Goal: Find contact information: Find contact information

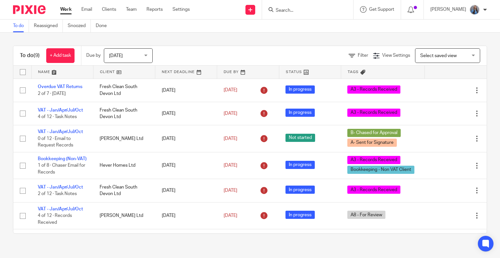
click at [291, 13] on input "Search" at bounding box center [304, 11] width 59 height 6
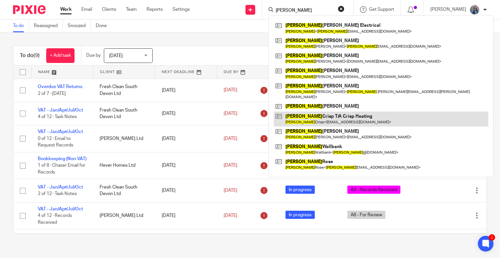
type input "peter"
click at [321, 111] on link at bounding box center [381, 118] width 215 height 15
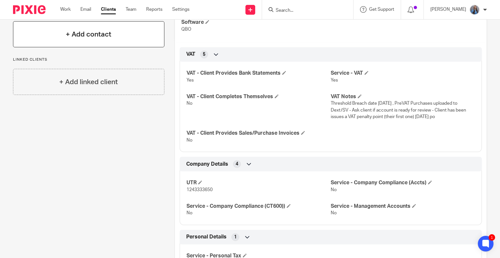
scroll to position [98, 0]
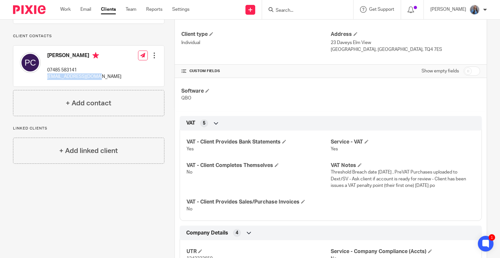
drag, startPoint x: 94, startPoint y: 84, endPoint x: 47, endPoint y: 85, distance: 47.2
click at [47, 80] on p "info@crispheating.com" at bounding box center [84, 76] width 74 height 7
copy p "info@crispheating.com"
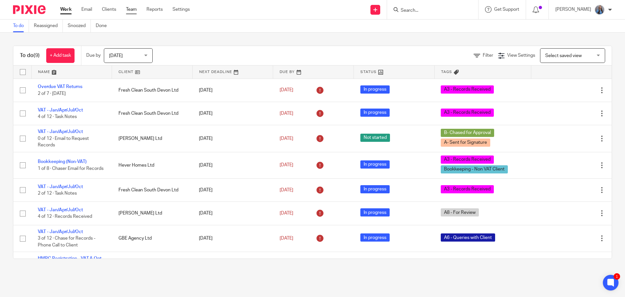
click at [135, 7] on link "Team" at bounding box center [131, 9] width 11 height 7
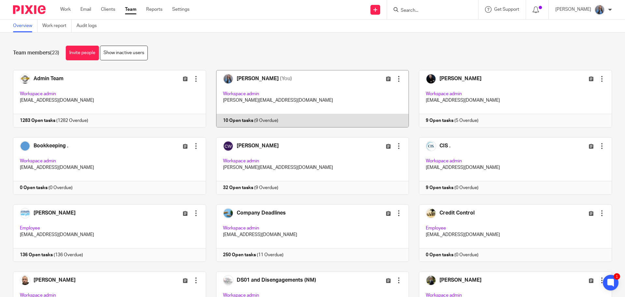
click at [354, 90] on link at bounding box center [307, 98] width 203 height 57
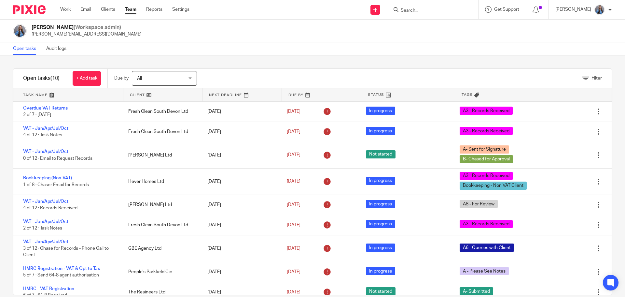
click at [133, 91] on link at bounding box center [162, 94] width 79 height 13
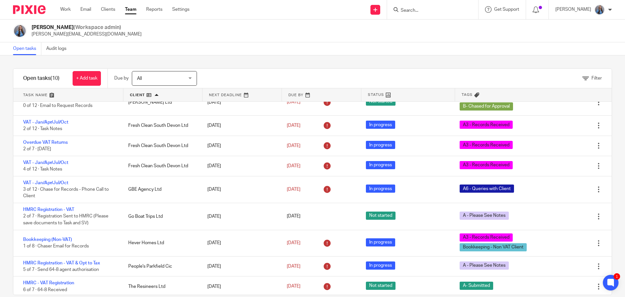
scroll to position [33, 0]
